Goal: Information Seeking & Learning: Learn about a topic

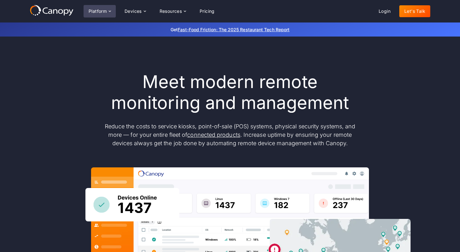
click at [100, 12] on div "Platform" at bounding box center [97, 11] width 18 height 4
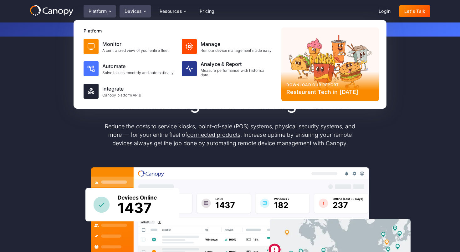
click at [141, 11] on div "Devices" at bounding box center [132, 11] width 17 height 4
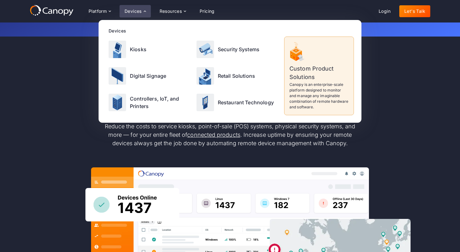
click at [76, 126] on div "Meet modern remote monitoring and management Reduce the costs to service kiosks…" at bounding box center [230, 205] width 400 height 267
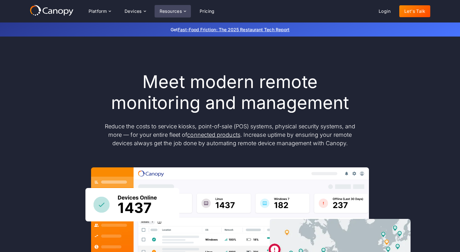
click at [180, 13] on div "Resources" at bounding box center [170, 11] width 23 height 4
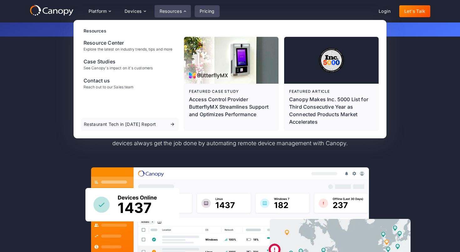
click at [203, 13] on link "Pricing" at bounding box center [206, 11] width 25 height 12
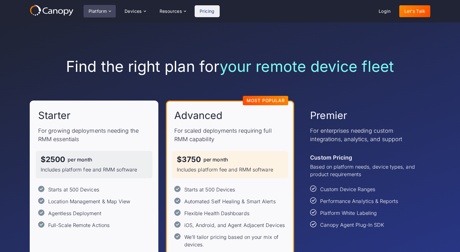
click at [95, 11] on div "Platform" at bounding box center [97, 11] width 18 height 4
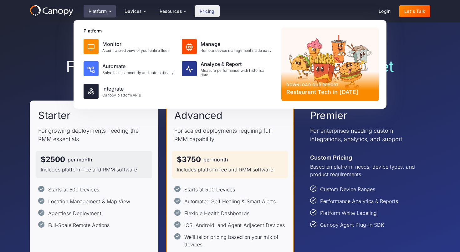
click at [47, 40] on div "Find the right plan for your remote device fleet Starter For growing deployment…" at bounding box center [230, 169] width 400 height 293
